Goal: Transaction & Acquisition: Book appointment/travel/reservation

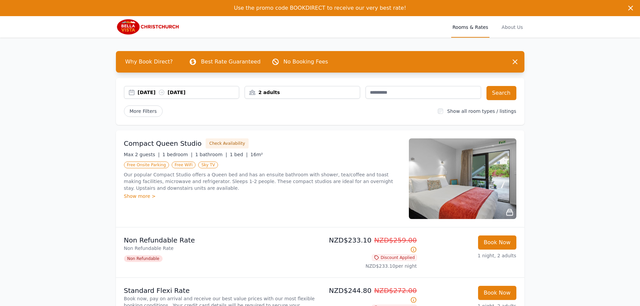
click at [217, 90] on div "17 Jan 2026 18 Jan 2026" at bounding box center [188, 92] width 101 height 7
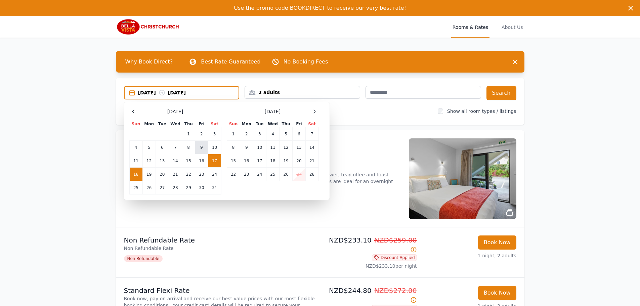
drag, startPoint x: 201, startPoint y: 146, endPoint x: 205, endPoint y: 147, distance: 3.8
click at [201, 146] on td "9" at bounding box center [201, 147] width 13 height 13
click at [215, 146] on td "10" at bounding box center [214, 147] width 13 height 13
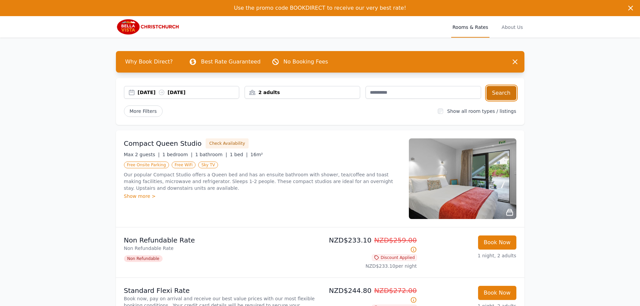
click at [506, 92] on button "Search" at bounding box center [501, 93] width 30 height 14
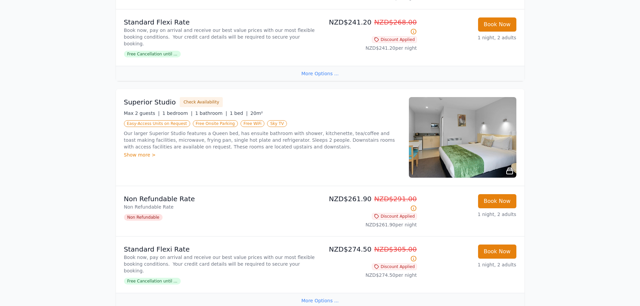
scroll to position [269, 0]
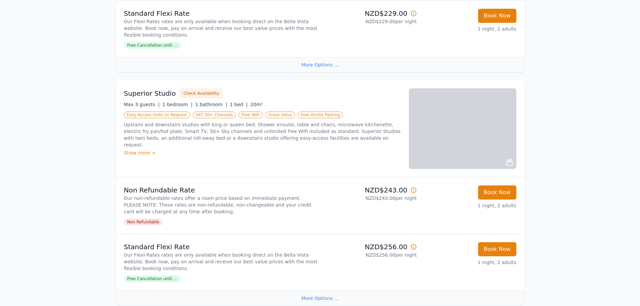
scroll to position [269, 0]
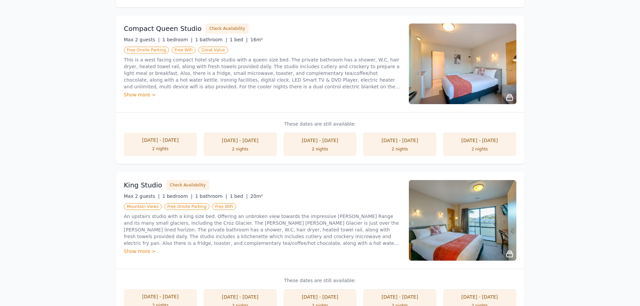
scroll to position [302, 0]
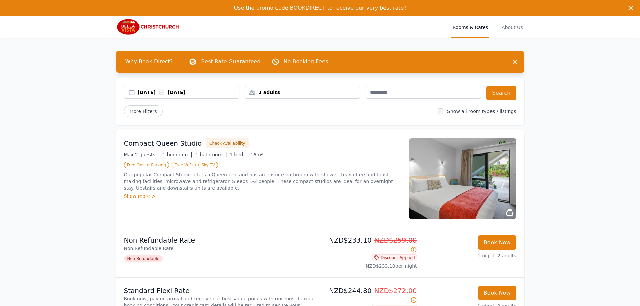
click at [164, 90] on icon at bounding box center [161, 92] width 5 height 5
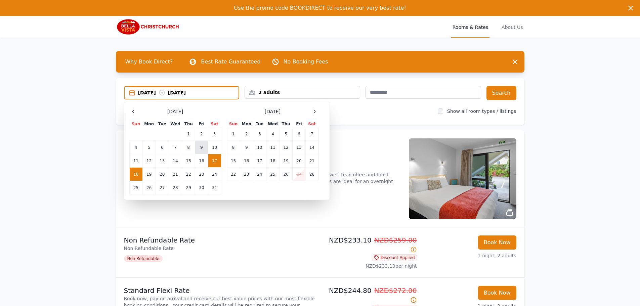
click at [196, 146] on td "9" at bounding box center [201, 147] width 13 height 13
click at [212, 152] on td "10" at bounding box center [214, 147] width 13 height 13
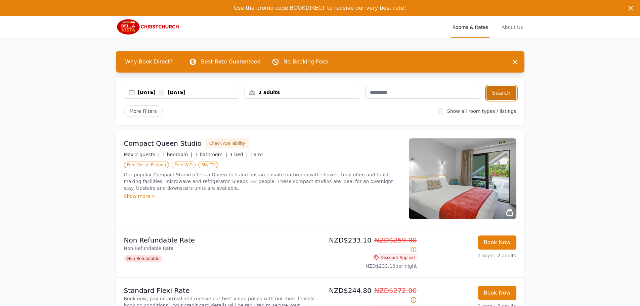
click at [511, 88] on button "Search" at bounding box center [501, 93] width 30 height 14
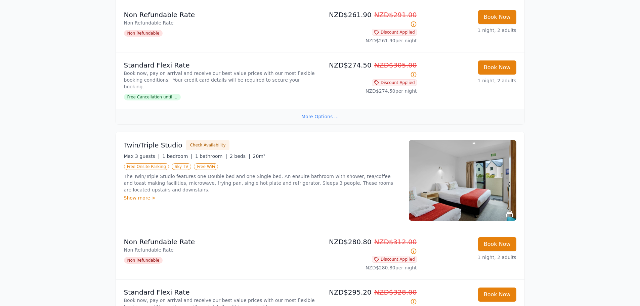
scroll to position [504, 0]
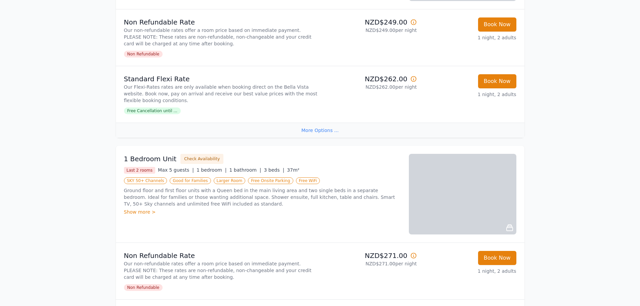
scroll to position [437, 0]
